Goal: Find specific page/section

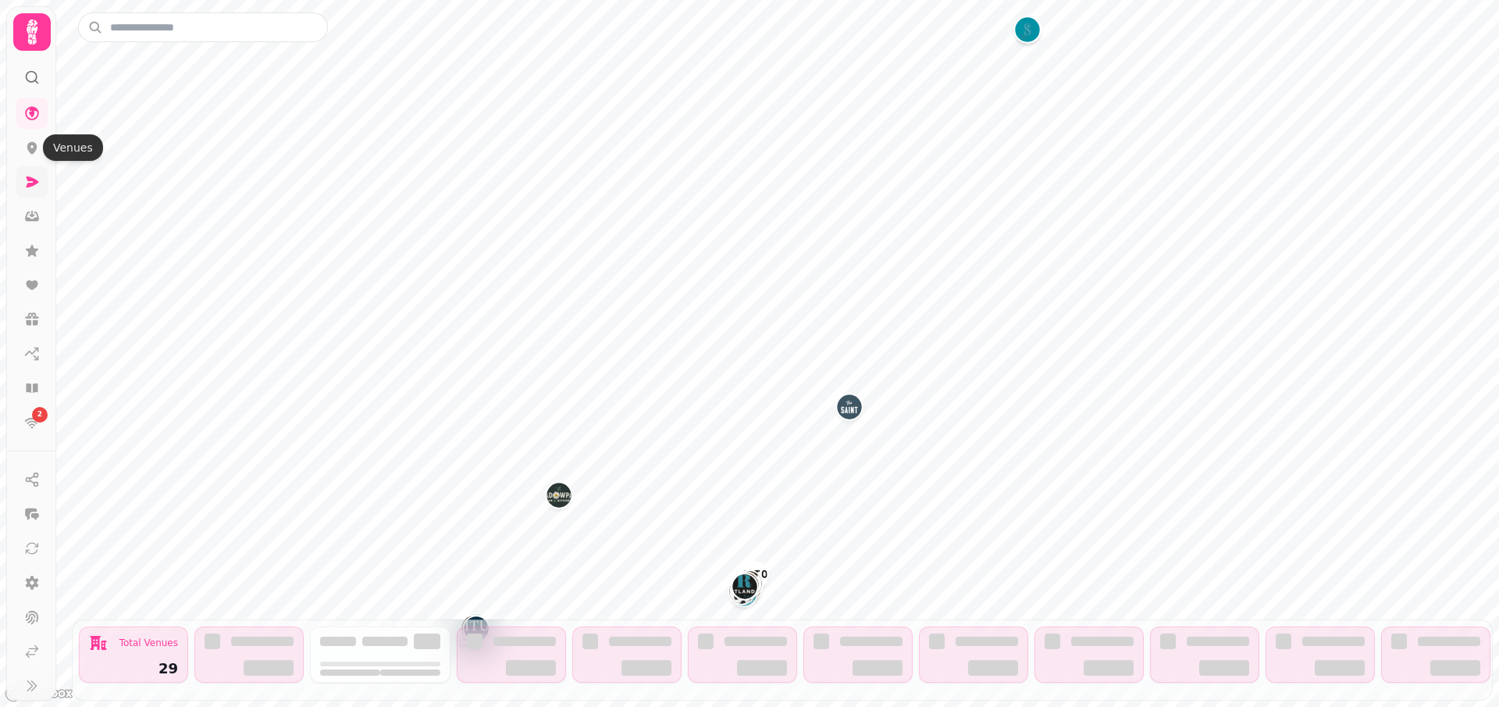
click at [30, 192] on link at bounding box center [31, 181] width 31 height 31
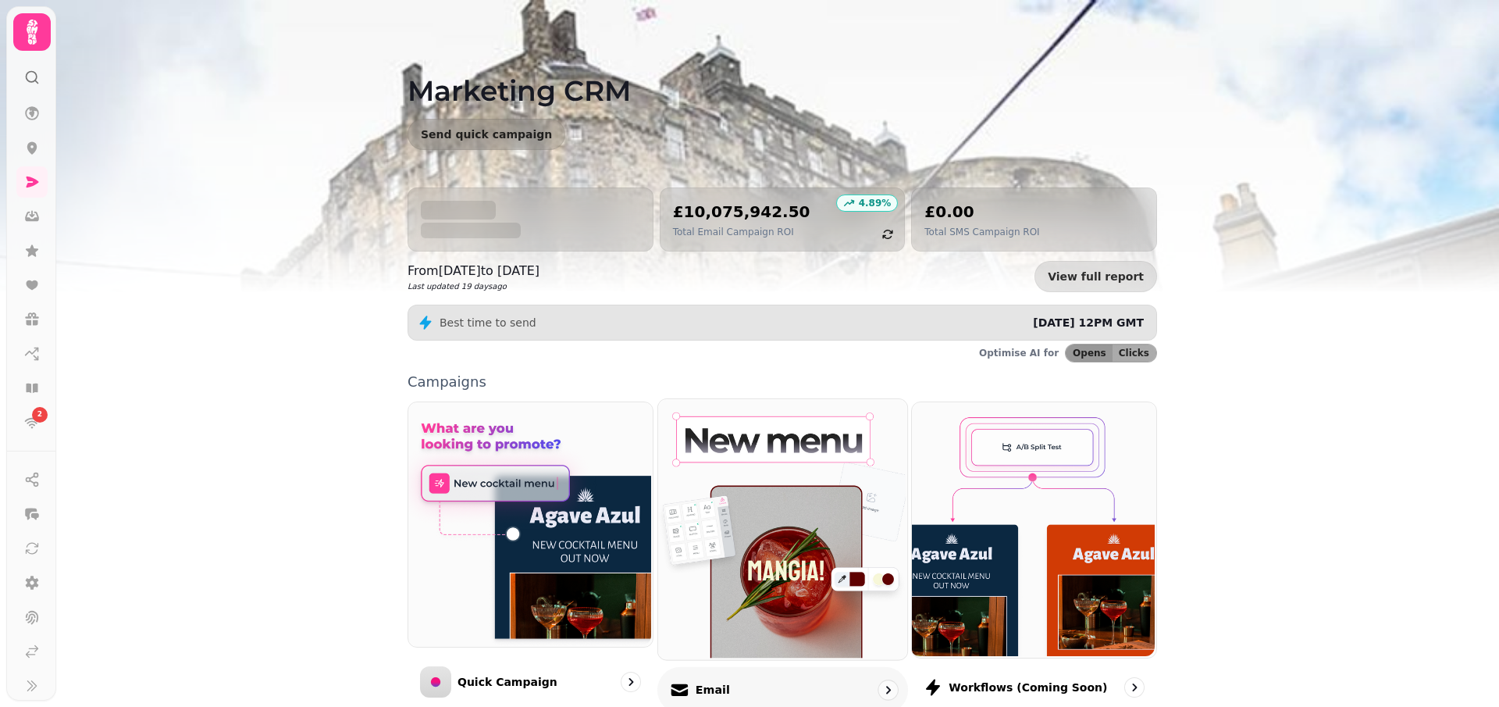
click at [725, 554] on img at bounding box center [780, 527] width 249 height 260
